Goal: Information Seeking & Learning: Compare options

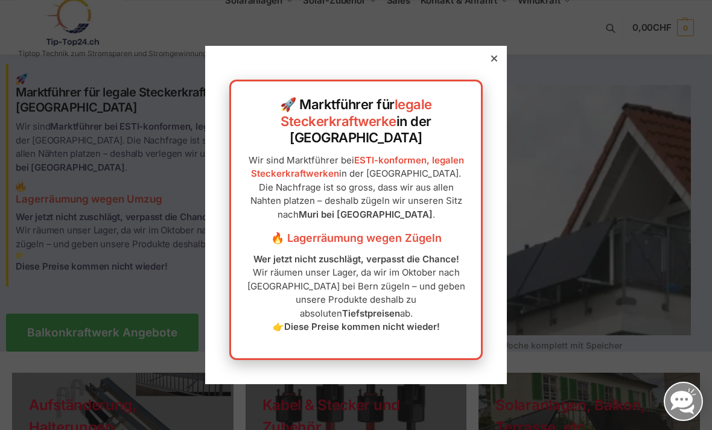
click at [491, 64] on div at bounding box center [494, 58] width 11 height 11
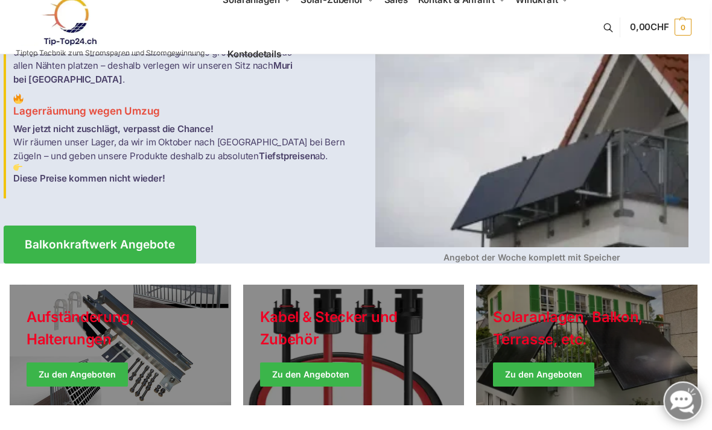
scroll to position [88, 2]
click at [151, 226] on link "Balkonkraftwerk Angebote" at bounding box center [100, 245] width 192 height 38
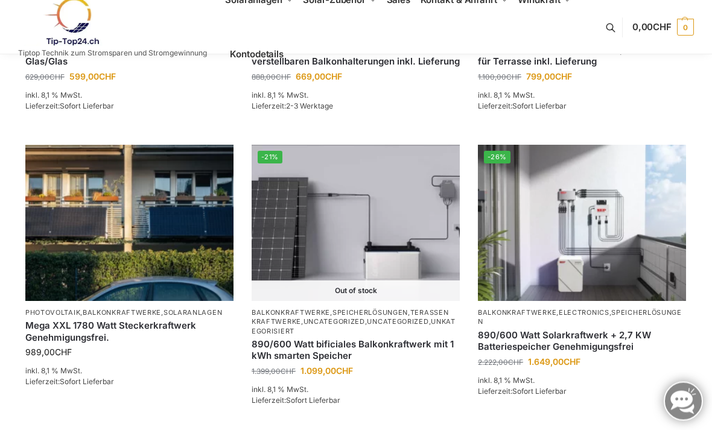
scroll to position [656, 0]
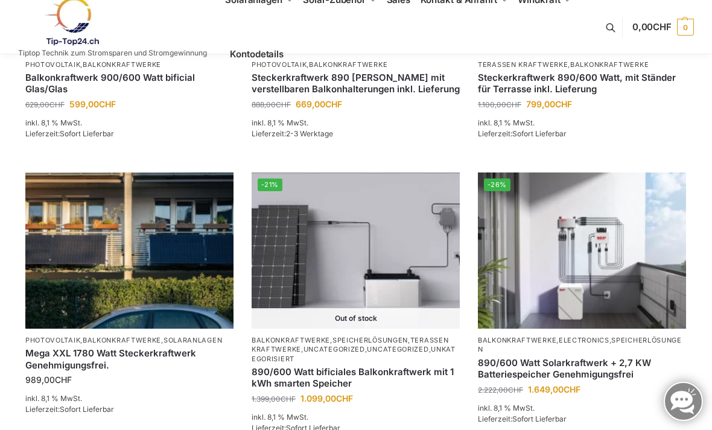
click at [598, 247] on img at bounding box center [582, 251] width 208 height 156
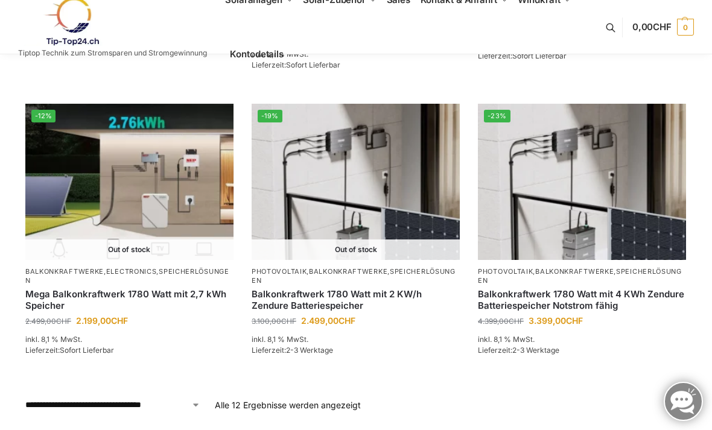
scroll to position [1016, 0]
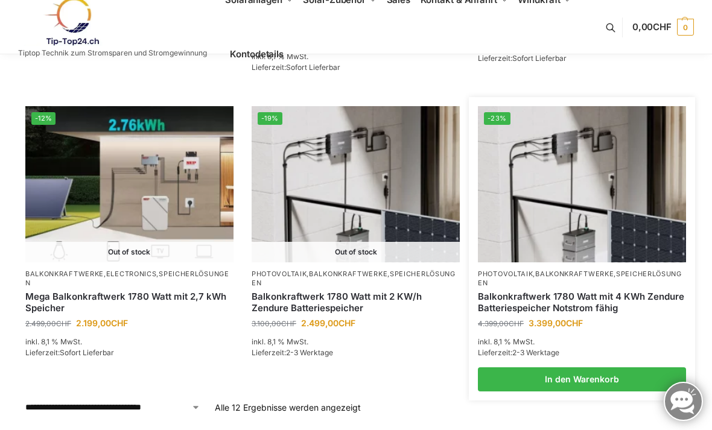
click at [562, 294] on link "Balkonkraftwerk 1780 Watt mit 4 KWh Zendure Batteriespeicher Notstrom fähig" at bounding box center [582, 303] width 208 height 24
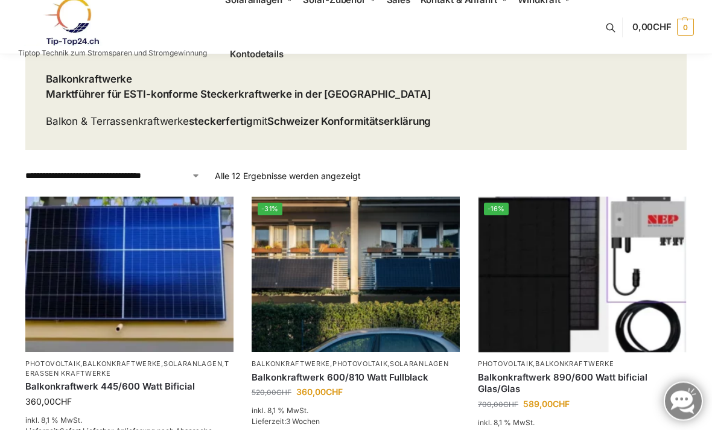
scroll to position [0, 0]
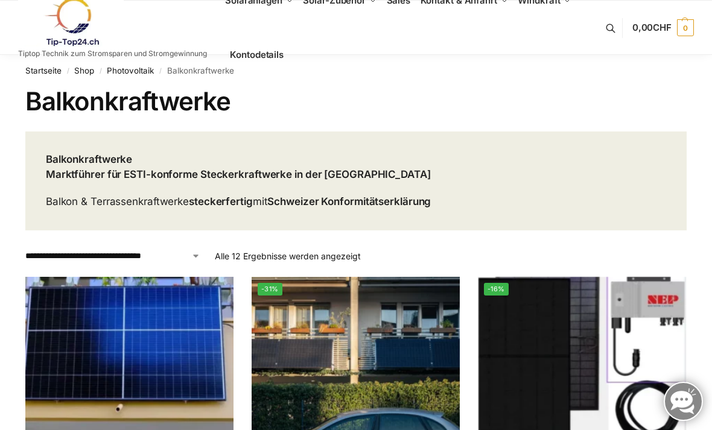
click at [209, 74] on nav "Startseite / Shop / Photovoltaik / Balkonkraftwerke" at bounding box center [355, 70] width 661 height 31
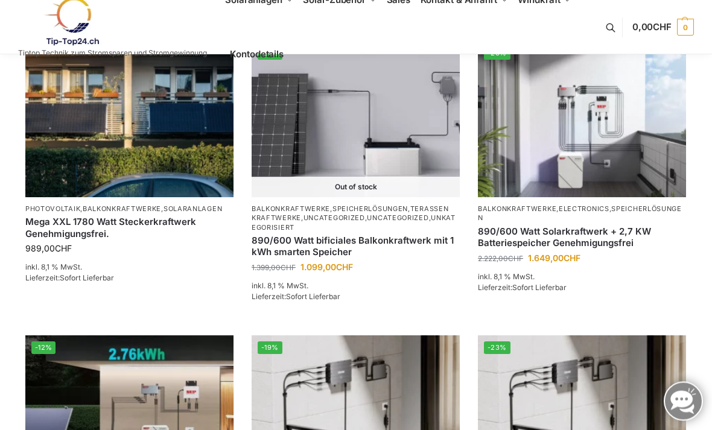
scroll to position [787, 0]
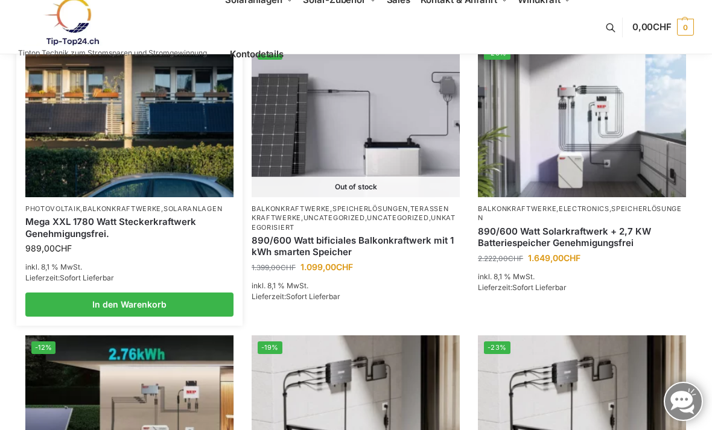
click at [94, 233] on link "Mega XXL 1780 Watt Steckerkraftwerk Genehmigungsfrei." at bounding box center [129, 228] width 208 height 24
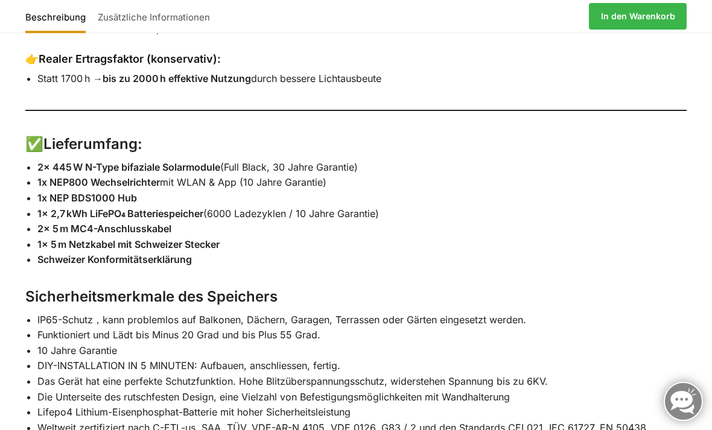
scroll to position [1691, 0]
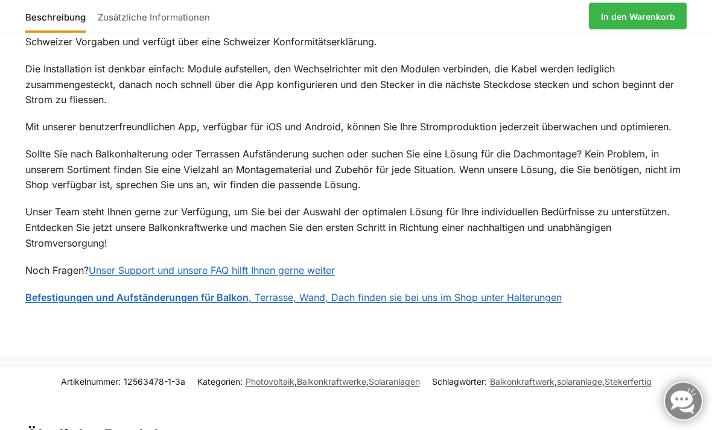
scroll to position [1545, 0]
click at [238, 264] on link "Unser Support und unsere FAQ hilft Ihnen gerne weiter" at bounding box center [212, 270] width 246 height 12
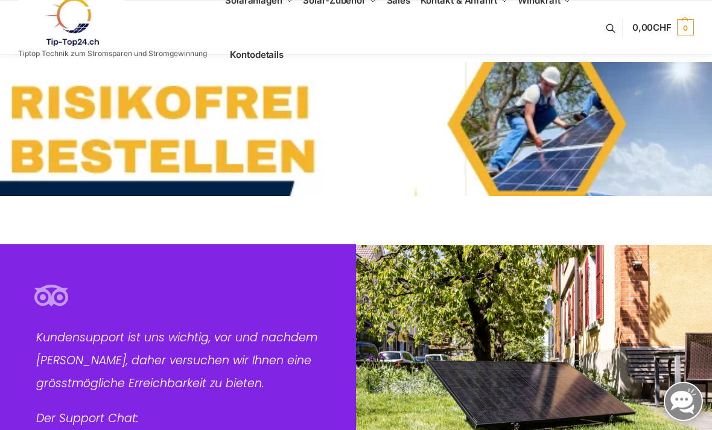
click at [156, 59] on nav "Startseite / Kontakt" at bounding box center [355, 70] width 661 height 31
click at [75, 54] on p "Tiptop Technik zum Stromsparen und Stromgewinnung" at bounding box center [112, 53] width 189 height 7
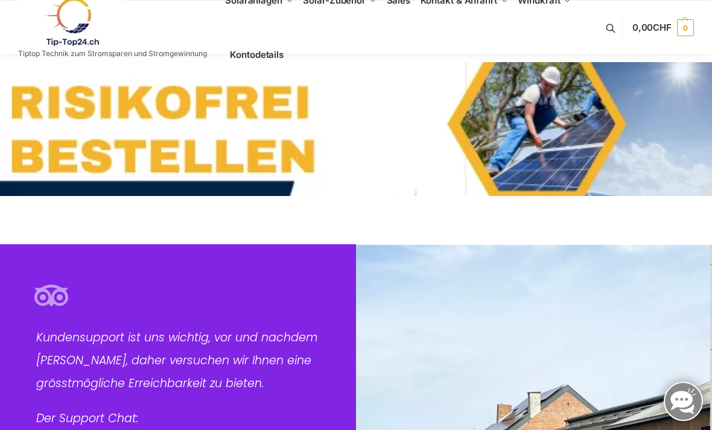
click at [273, 136] on span "Balkonkraftwerke mit Speicher Speicherlösungen" at bounding box center [277, 122] width 67 height 27
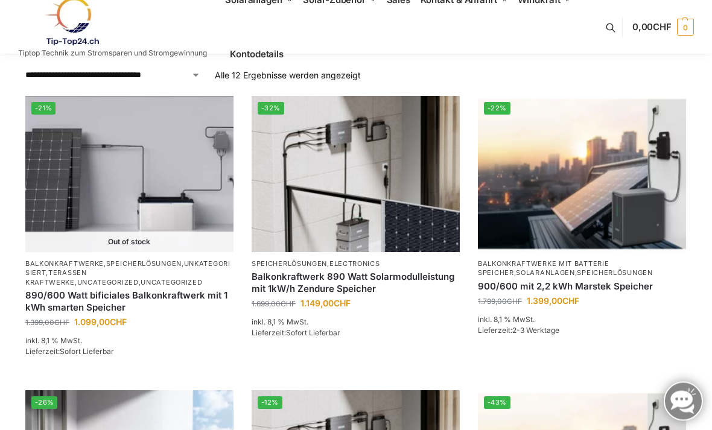
scroll to position [303, 0]
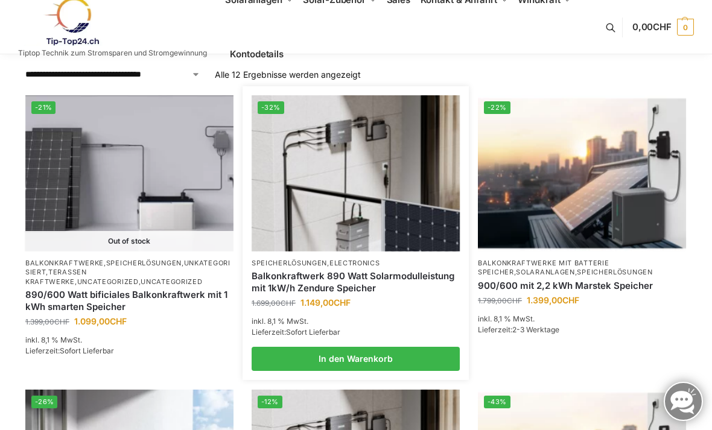
click at [335, 274] on link "Balkonkraftwerk 890 Watt Solarmodulleistung mit 1kW/h Zendure Speicher" at bounding box center [356, 282] width 208 height 24
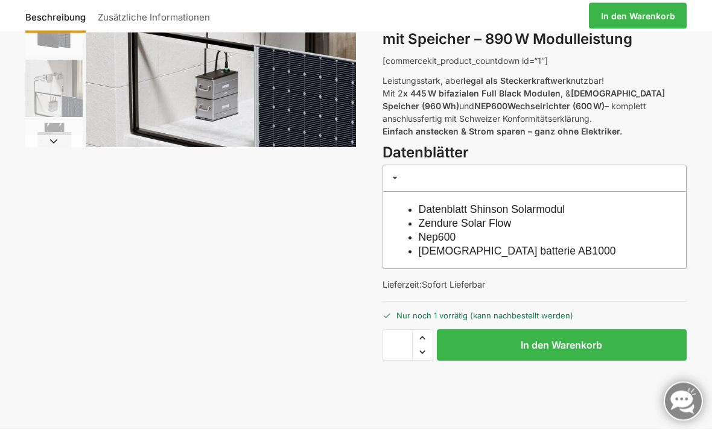
scroll to position [209, 0]
click at [492, 220] on link "Zendure Solar Flow" at bounding box center [465, 223] width 93 height 12
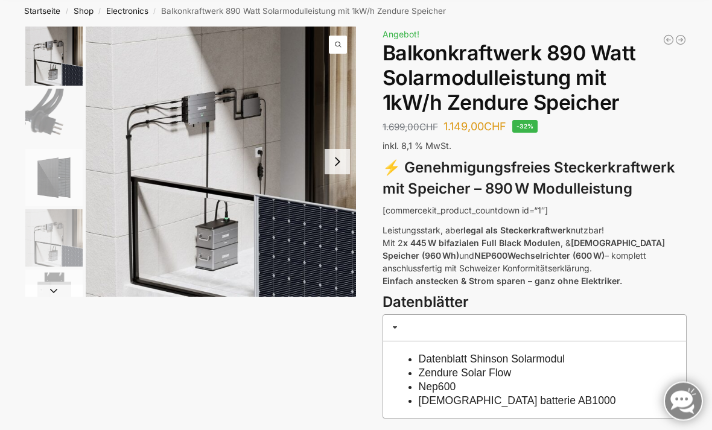
scroll to position [60, 0]
click at [395, 323] on span at bounding box center [395, 328] width 10 height 10
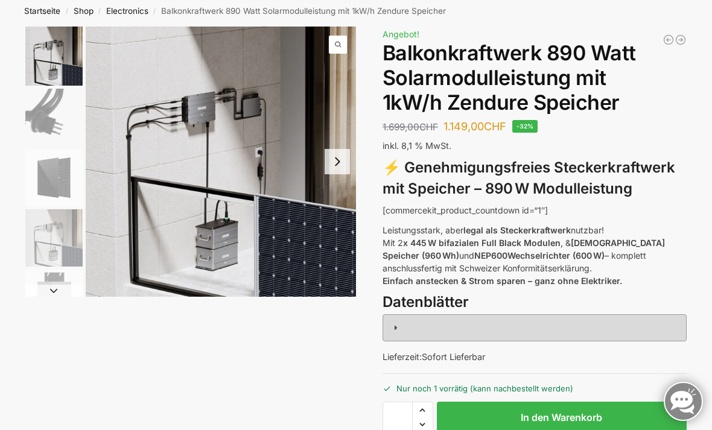
click at [402, 321] on h3 at bounding box center [534, 327] width 304 height 27
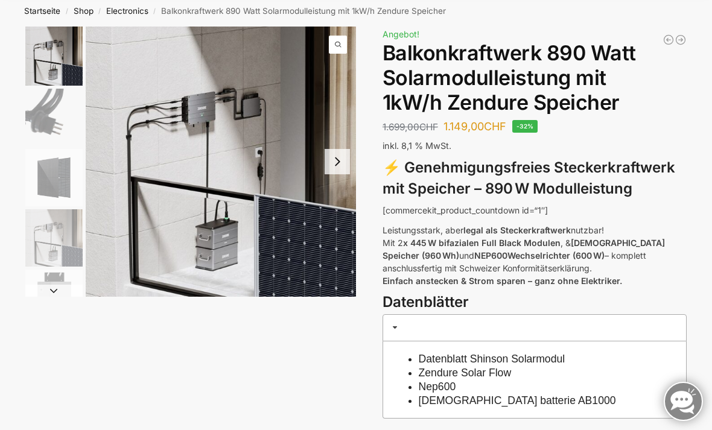
click at [452, 381] on link "Nep600" at bounding box center [437, 387] width 37 height 12
